Goal: Information Seeking & Learning: Learn about a topic

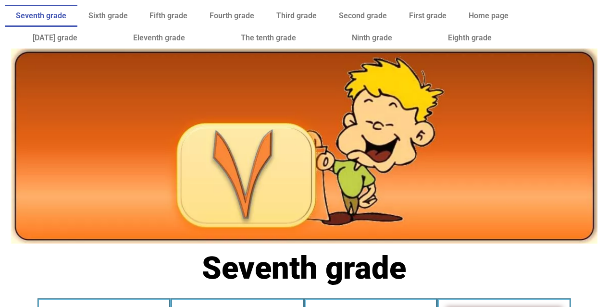
click at [607, 86] on div at bounding box center [304, 71] width 608 height 34
drag, startPoint x: 613, startPoint y: 93, endPoint x: 607, endPoint y: 88, distance: 7.2
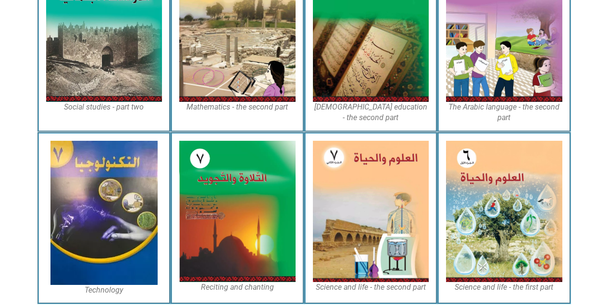
scroll to position [562, 0]
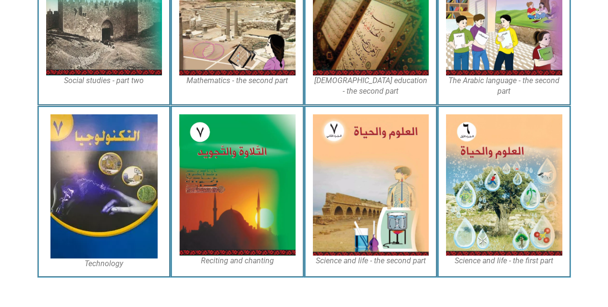
drag, startPoint x: 614, startPoint y: 98, endPoint x: 615, endPoint y: 285, distance: 187.9
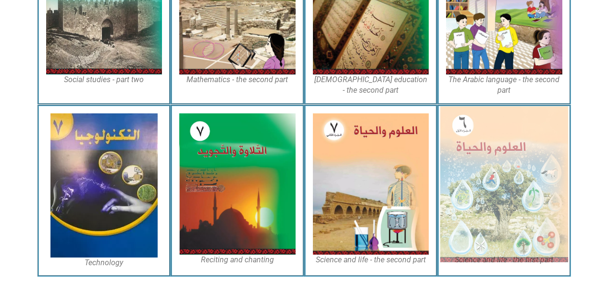
click at [523, 191] on img at bounding box center [504, 184] width 128 height 156
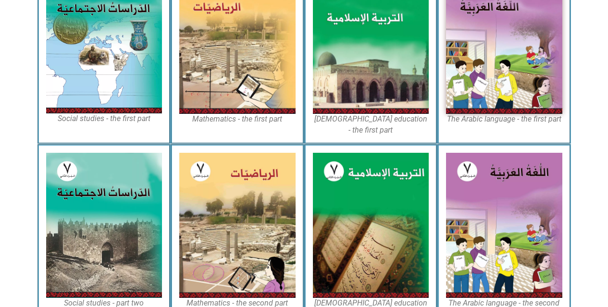
scroll to position [337, 0]
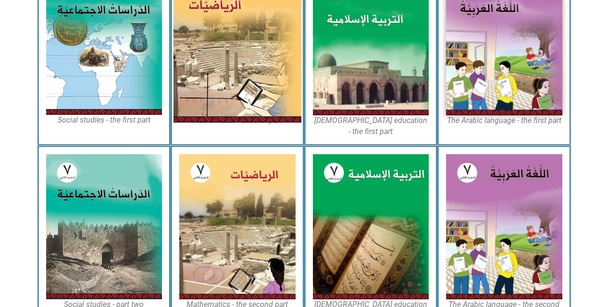
click at [250, 88] on img at bounding box center [237, 43] width 128 height 160
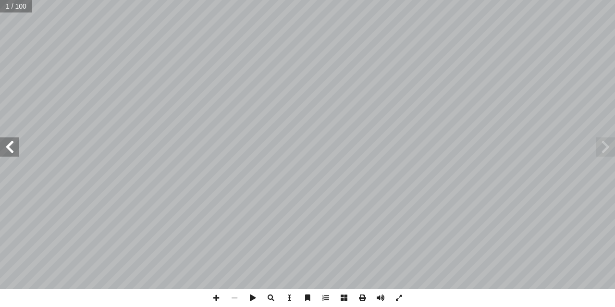
click at [8, 150] on span at bounding box center [9, 146] width 19 height 19
click at [7, 156] on span at bounding box center [9, 146] width 19 height 19
click at [8, 148] on span at bounding box center [9, 146] width 19 height 19
click at [8, 150] on span at bounding box center [9, 146] width 19 height 19
click at [9, 150] on span at bounding box center [9, 146] width 19 height 19
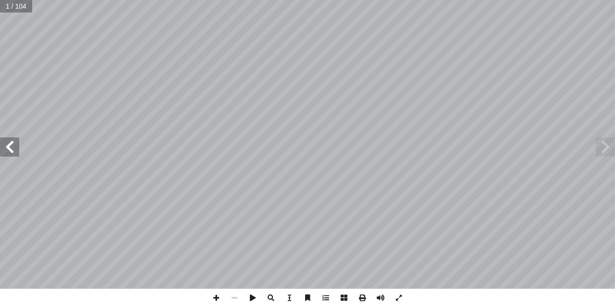
click at [9, 150] on span at bounding box center [9, 146] width 19 height 19
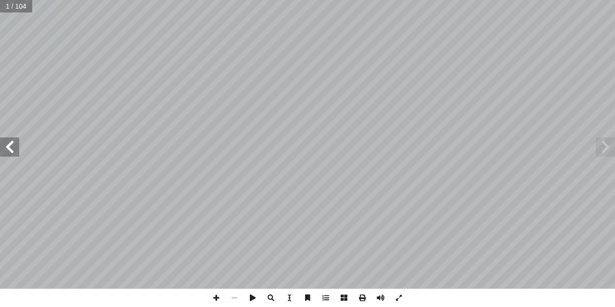
click at [9, 150] on span at bounding box center [9, 146] width 19 height 19
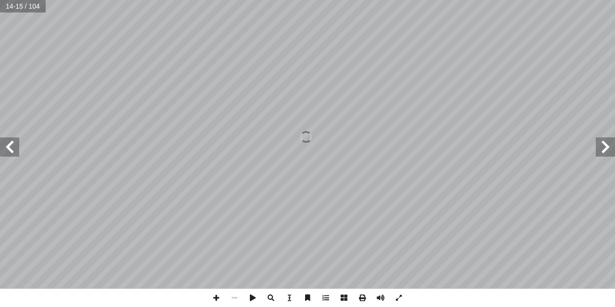
click at [9, 150] on span at bounding box center [9, 146] width 19 height 19
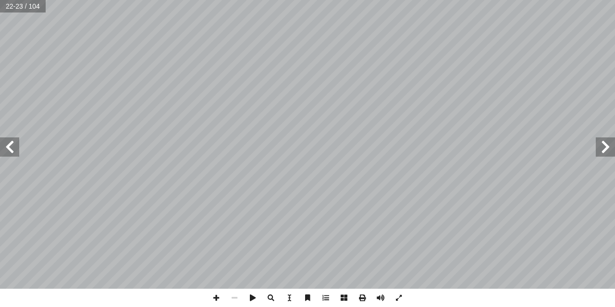
click at [9, 150] on span at bounding box center [9, 146] width 19 height 19
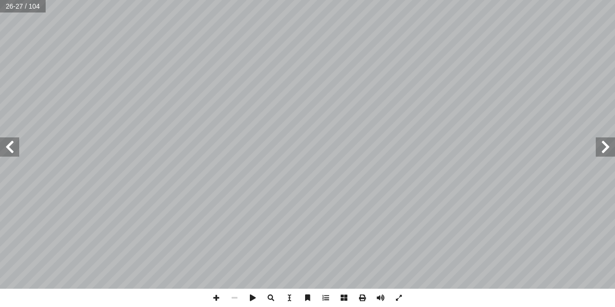
click at [12, 148] on span at bounding box center [9, 146] width 19 height 19
click at [15, 152] on span at bounding box center [9, 146] width 19 height 19
click at [11, 145] on span at bounding box center [9, 146] width 19 height 19
click at [13, 154] on span at bounding box center [9, 146] width 19 height 19
